Goal: Task Accomplishment & Management: Manage account settings

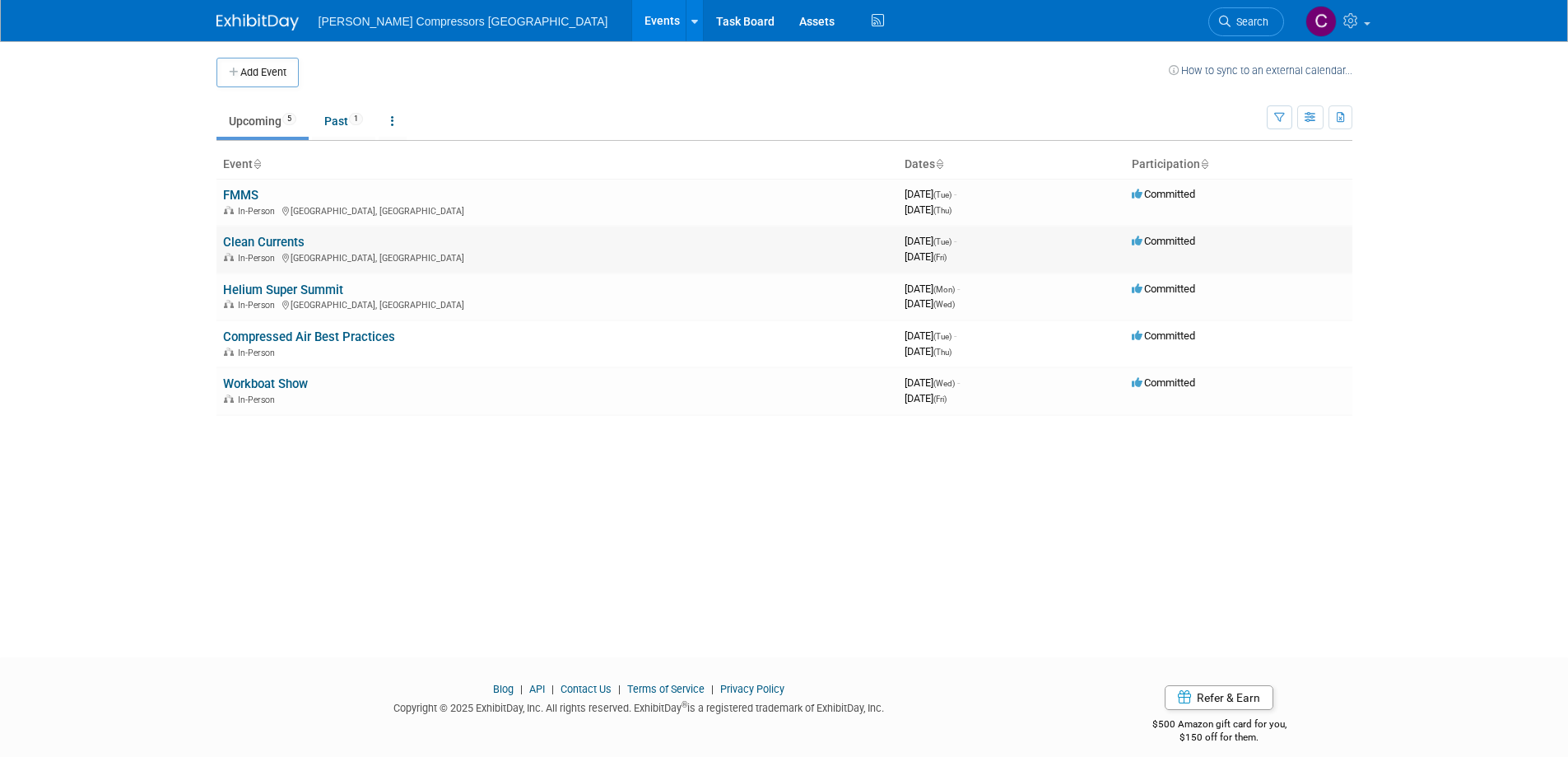
click at [265, 245] on link "Clean Currents" at bounding box center [264, 243] width 81 height 15
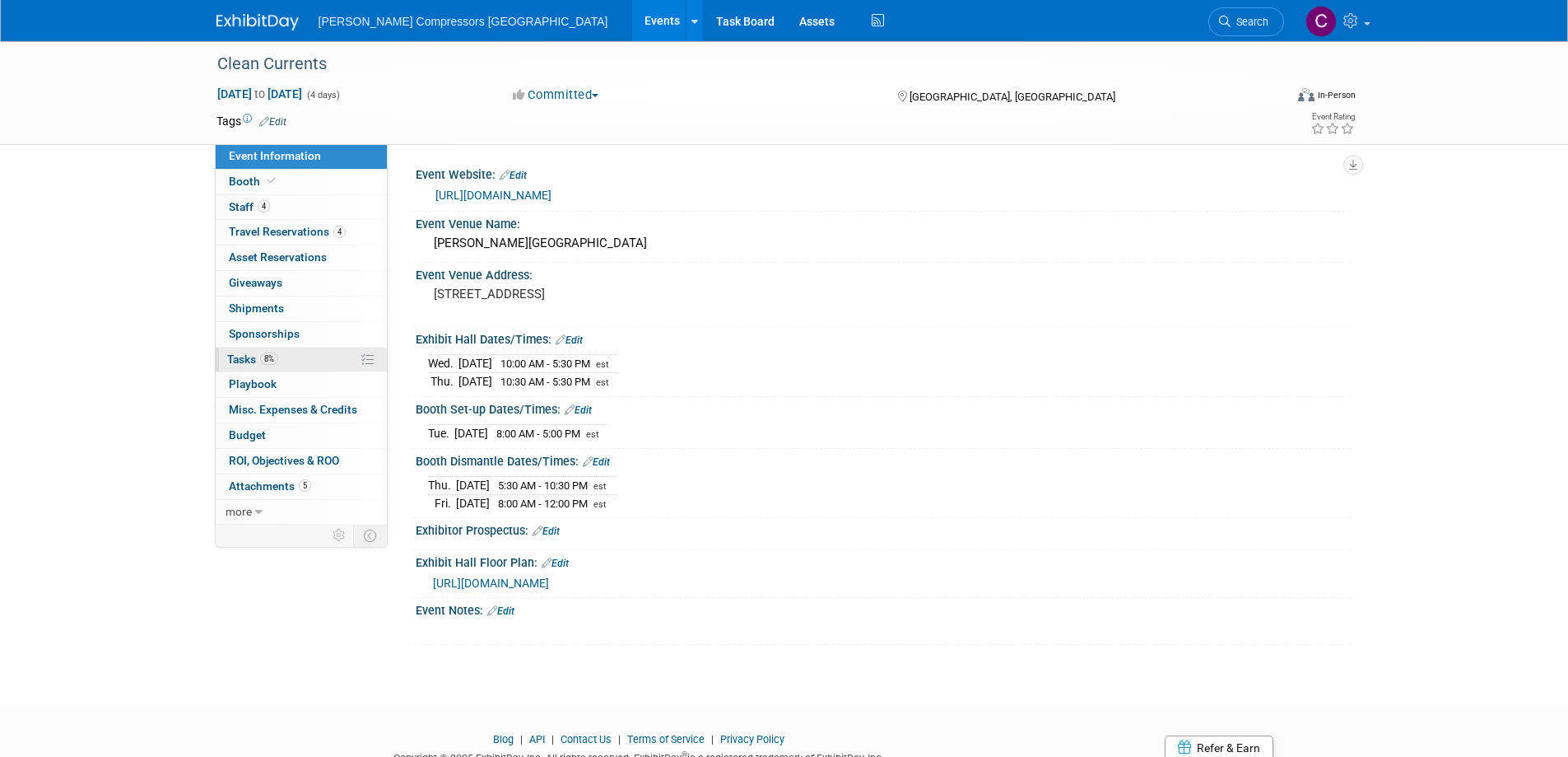
click at [245, 354] on span "Tasks 8%" at bounding box center [253, 359] width 51 height 13
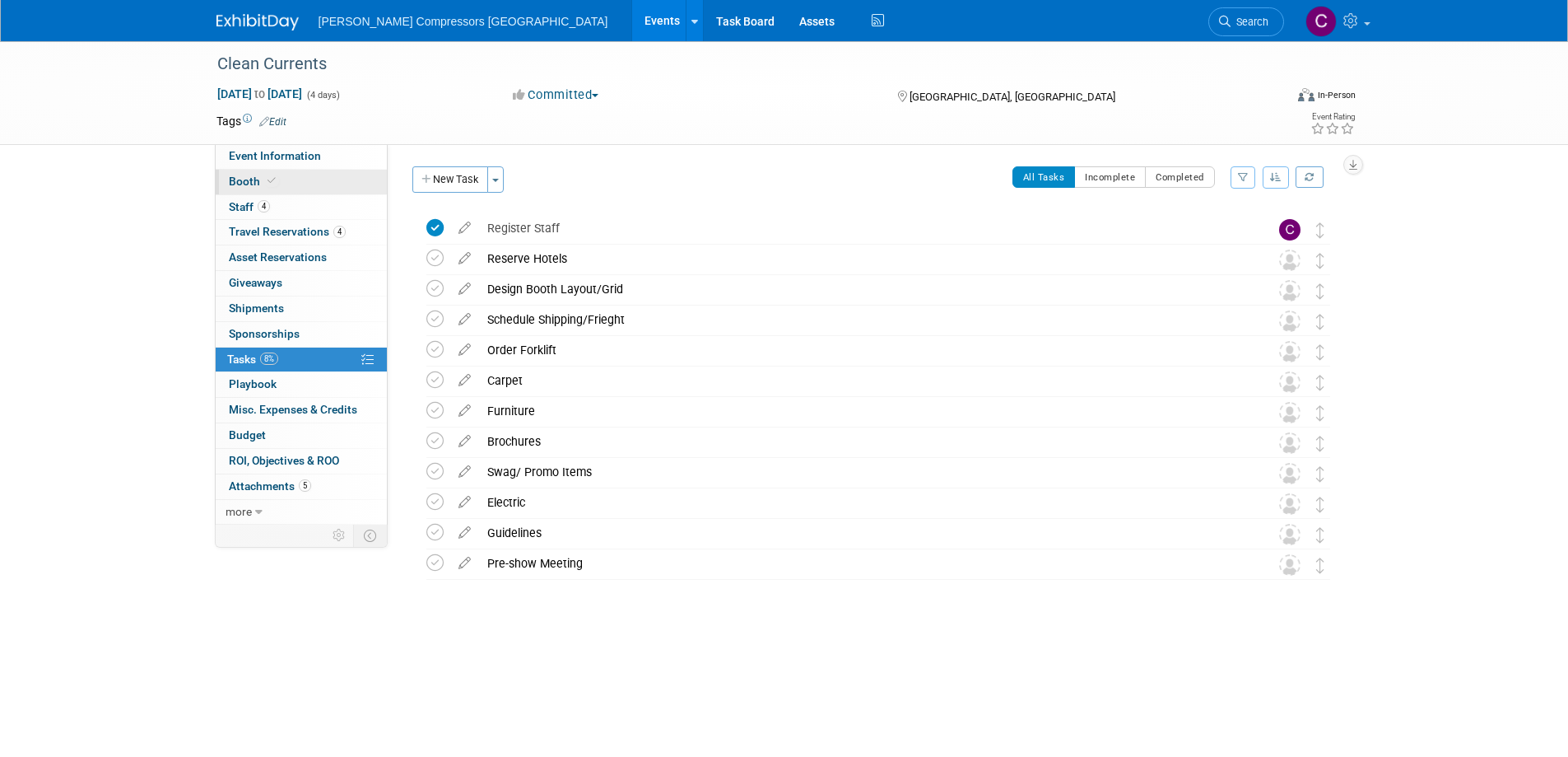
click at [241, 179] on span "Booth" at bounding box center [254, 181] width 50 height 13
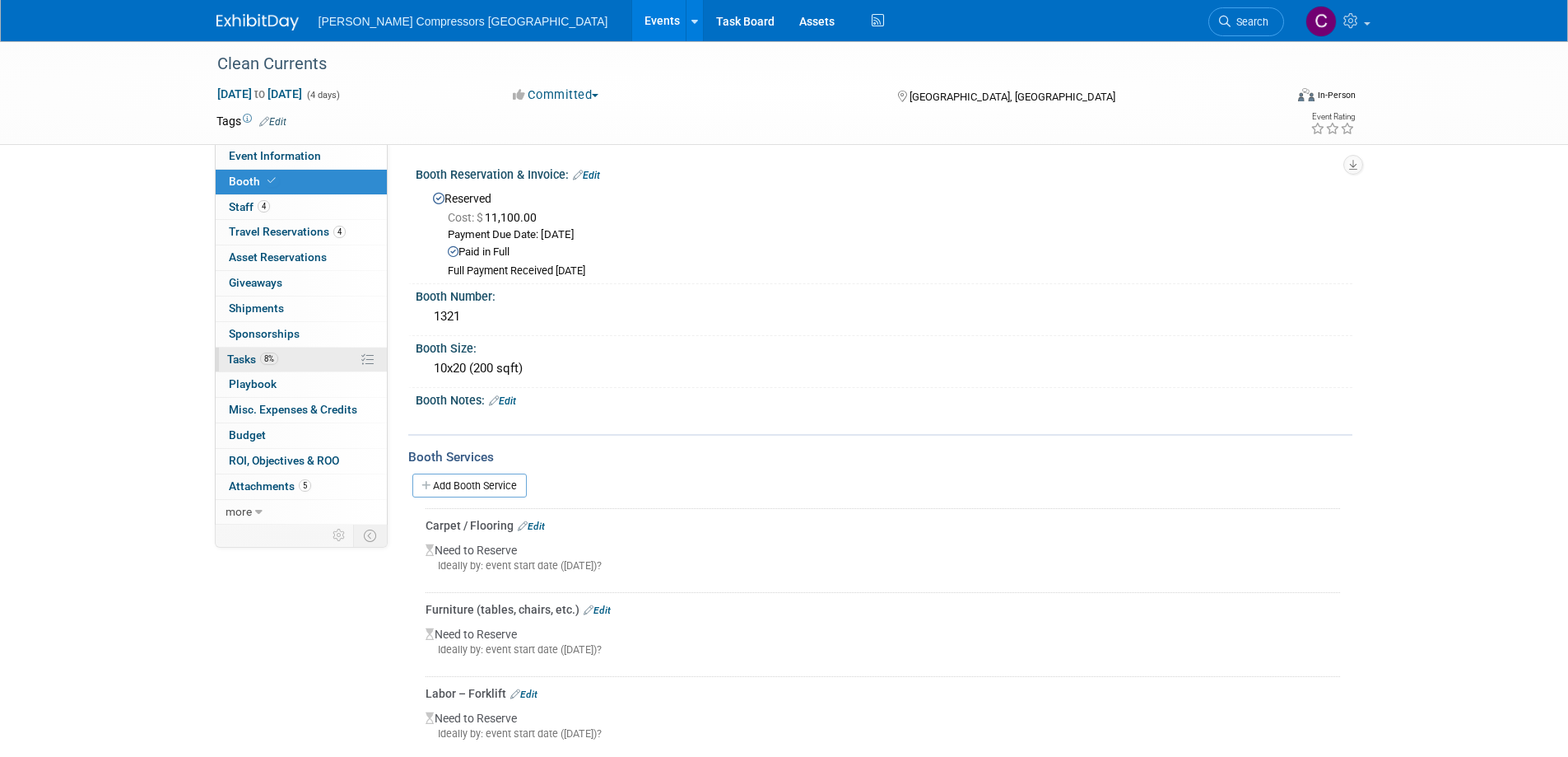
click at [242, 357] on span "Tasks 8%" at bounding box center [253, 359] width 51 height 13
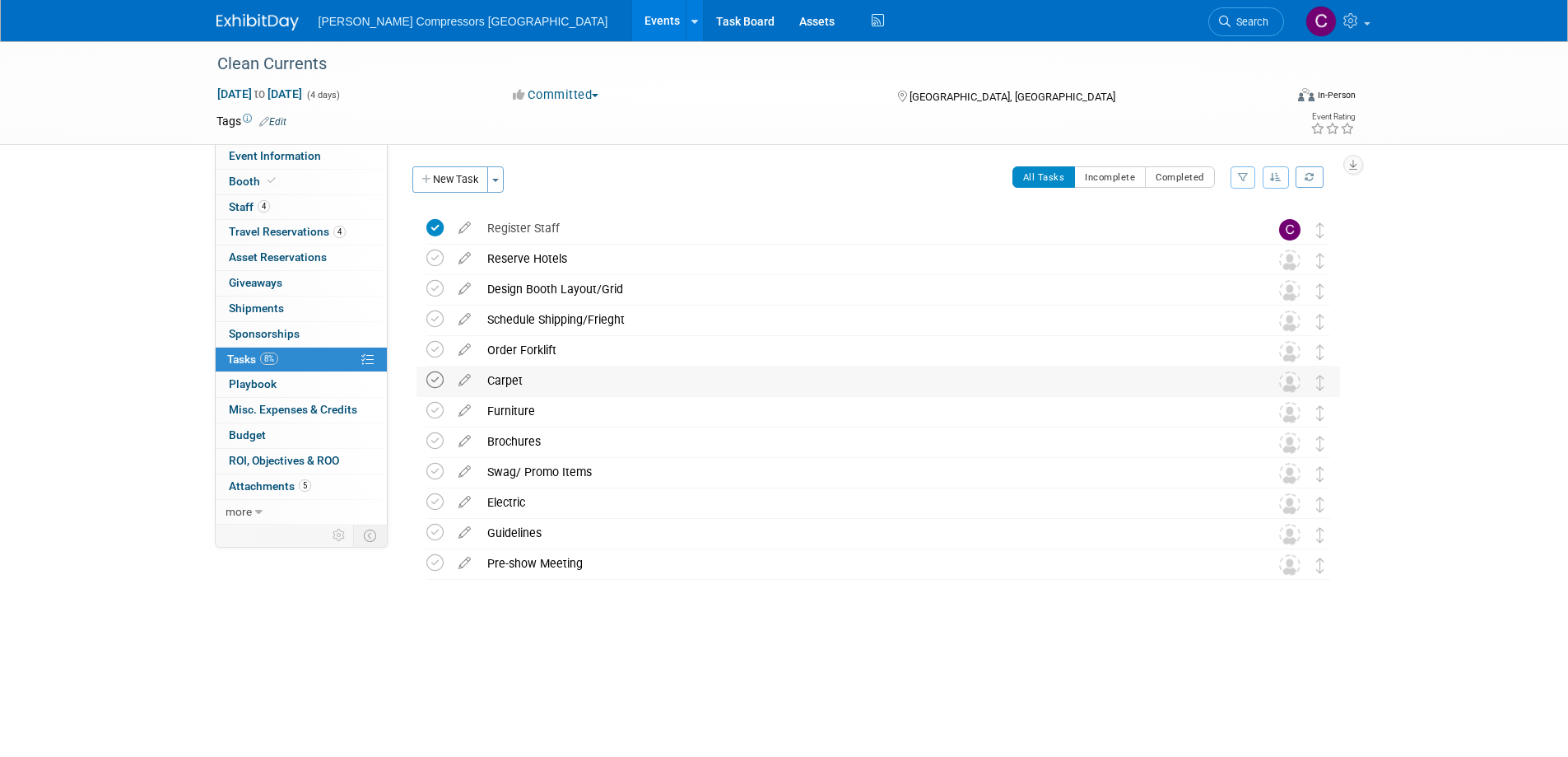
click at [434, 381] on icon at bounding box center [435, 380] width 17 height 17
click at [434, 411] on icon at bounding box center [435, 410] width 17 height 17
click at [432, 259] on icon at bounding box center [435, 258] width 17 height 17
